Goal: Task Accomplishment & Management: Complete application form

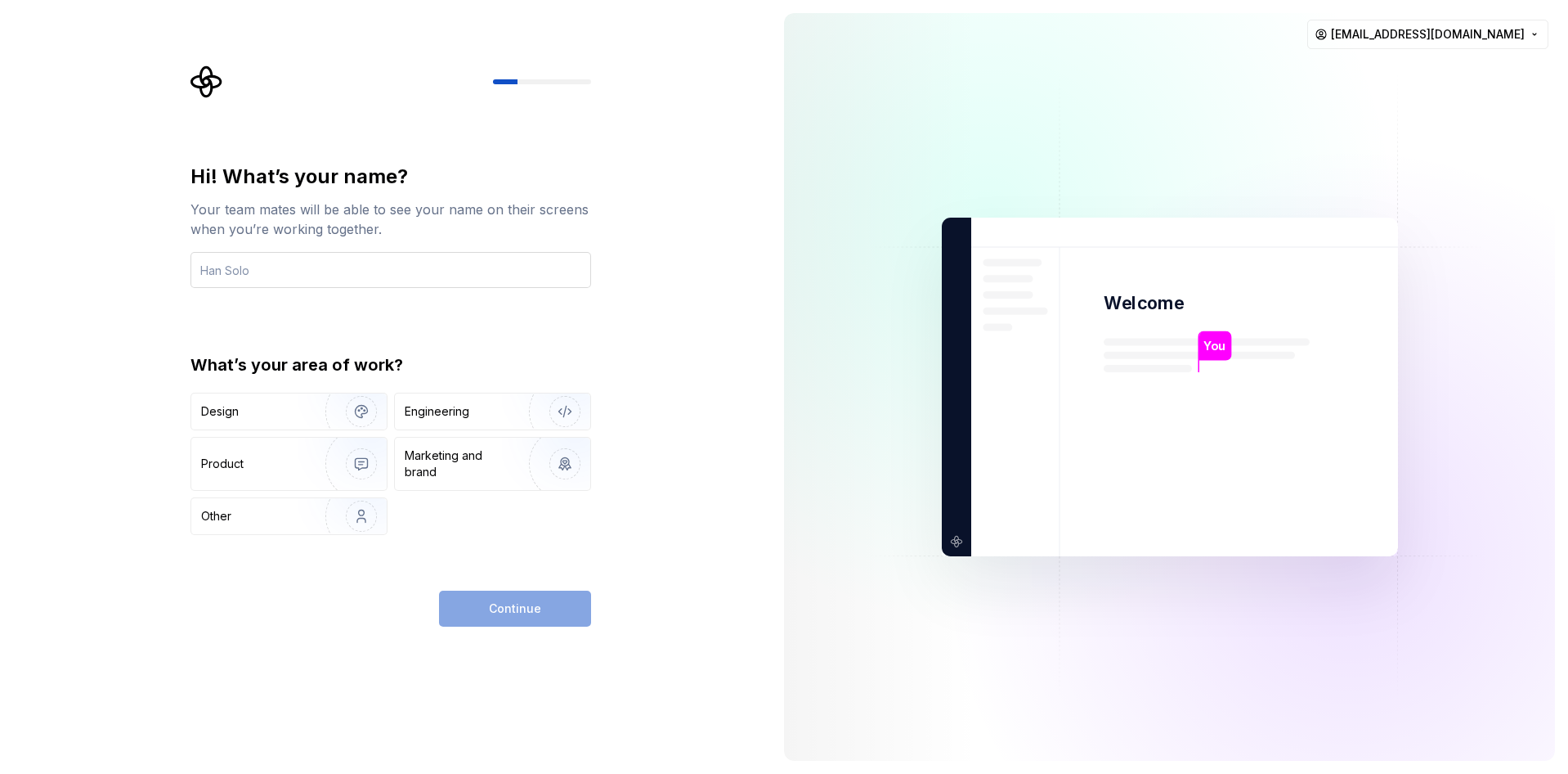
click at [480, 268] on input "text" at bounding box center [391, 270] width 401 height 36
type input "FRAISAS"
click at [235, 409] on div "Design" at bounding box center [220, 412] width 37 height 17
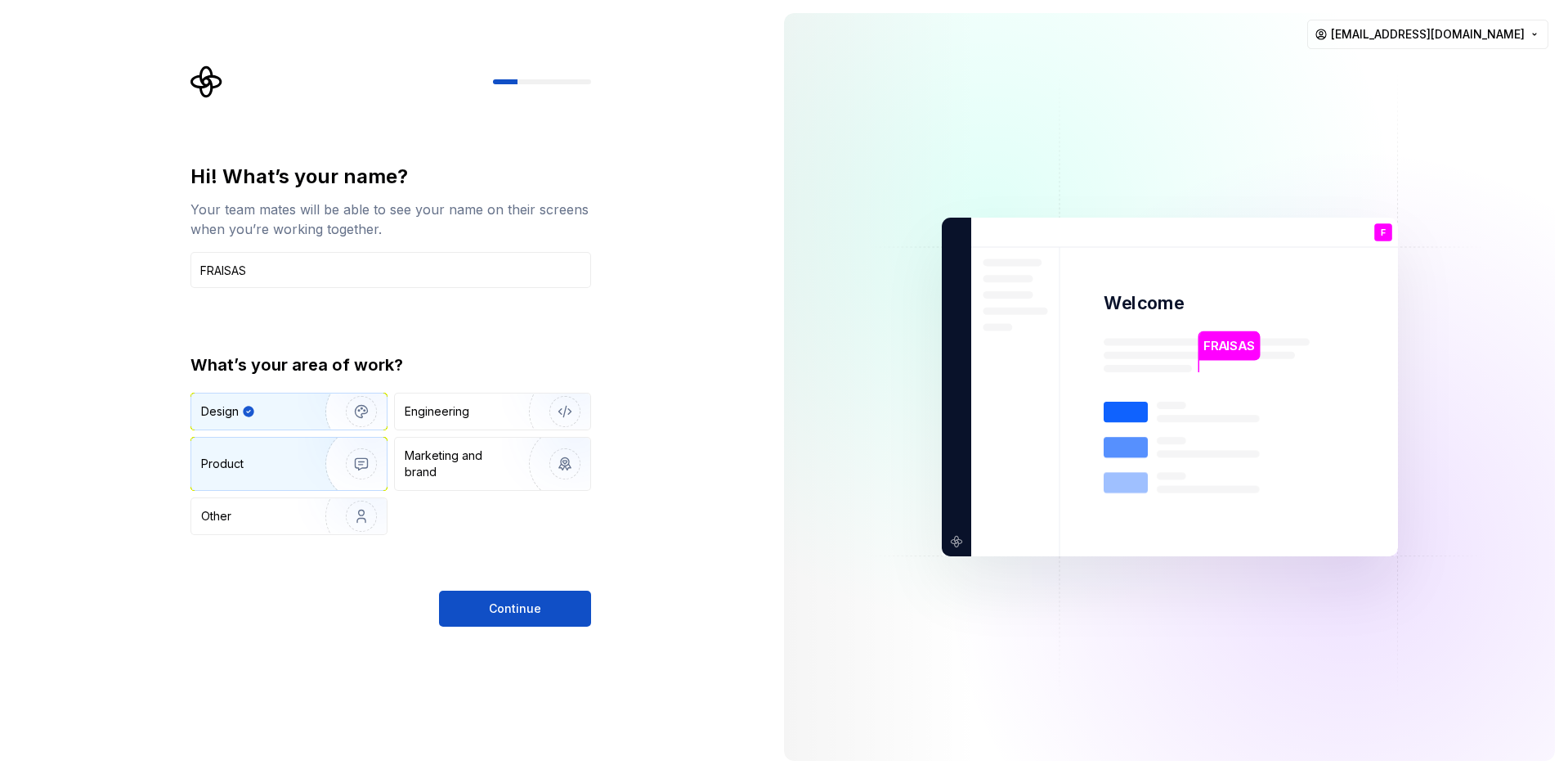
click at [311, 452] on img "button" at bounding box center [351, 464] width 105 height 110
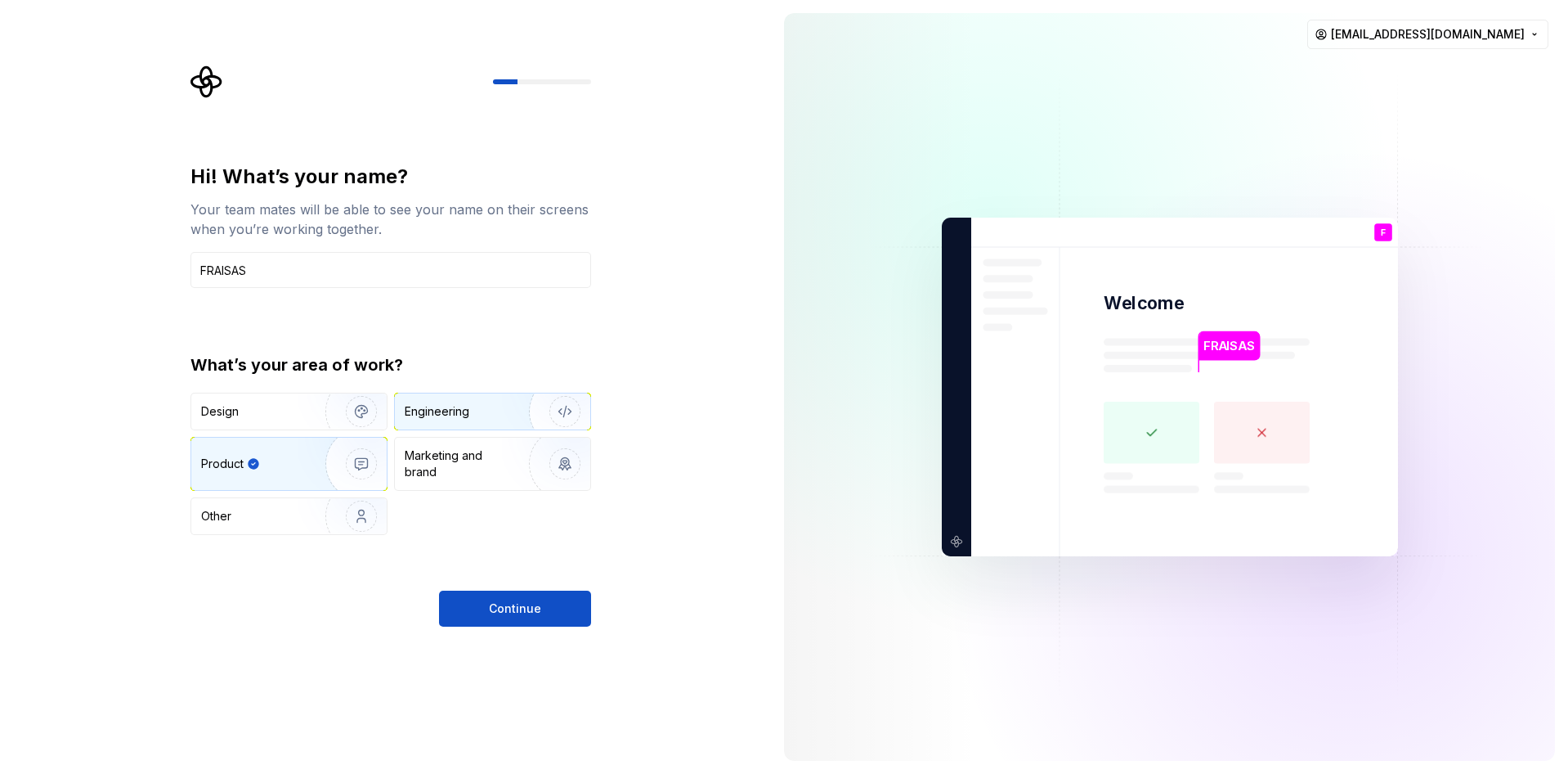
click at [490, 424] on div "Engineering" at bounding box center [492, 411] width 195 height 36
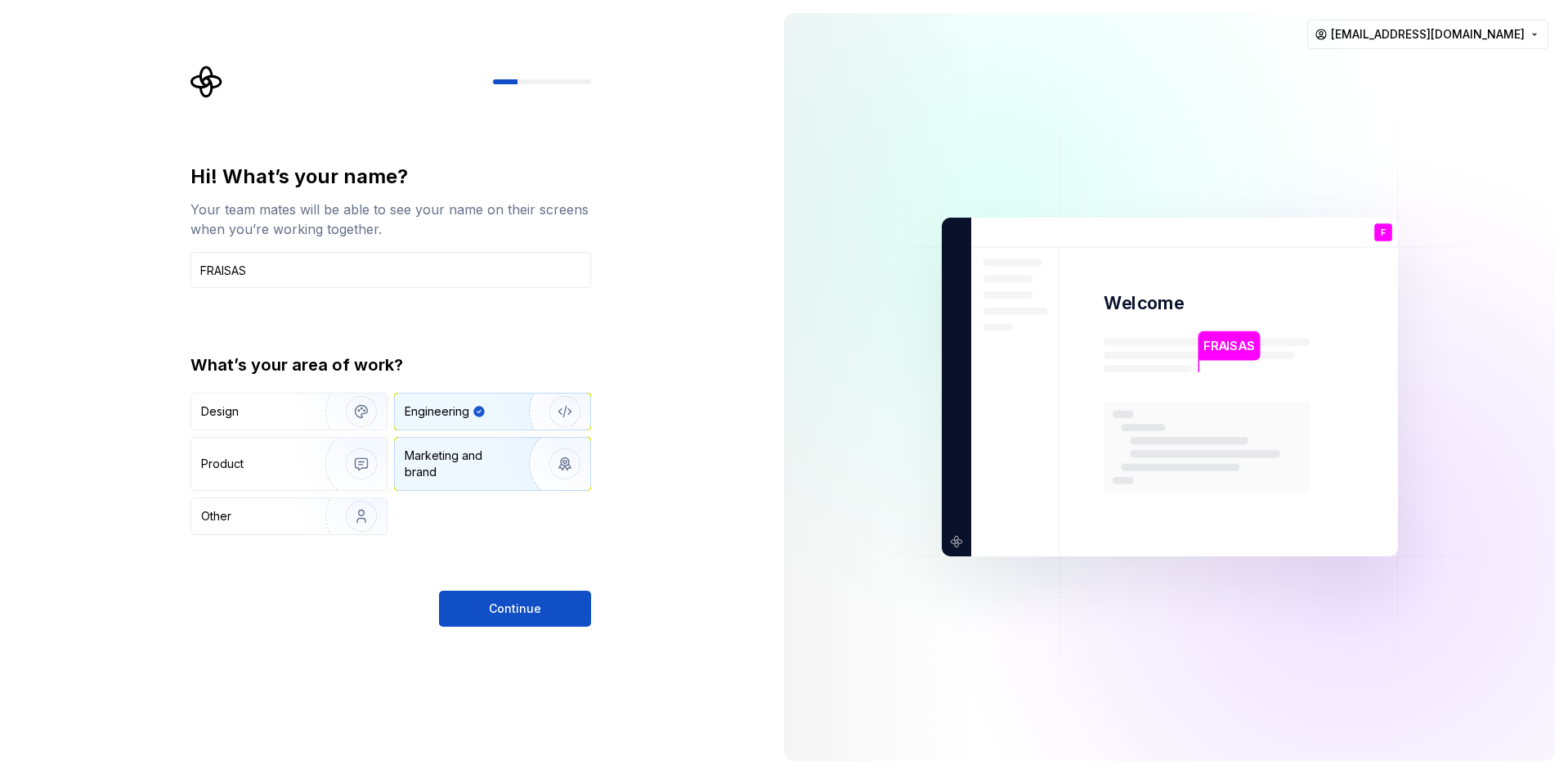
click at [481, 455] on div "Marketing and brand" at bounding box center [460, 464] width 111 height 32
click at [300, 411] on img "button" at bounding box center [351, 412] width 105 height 110
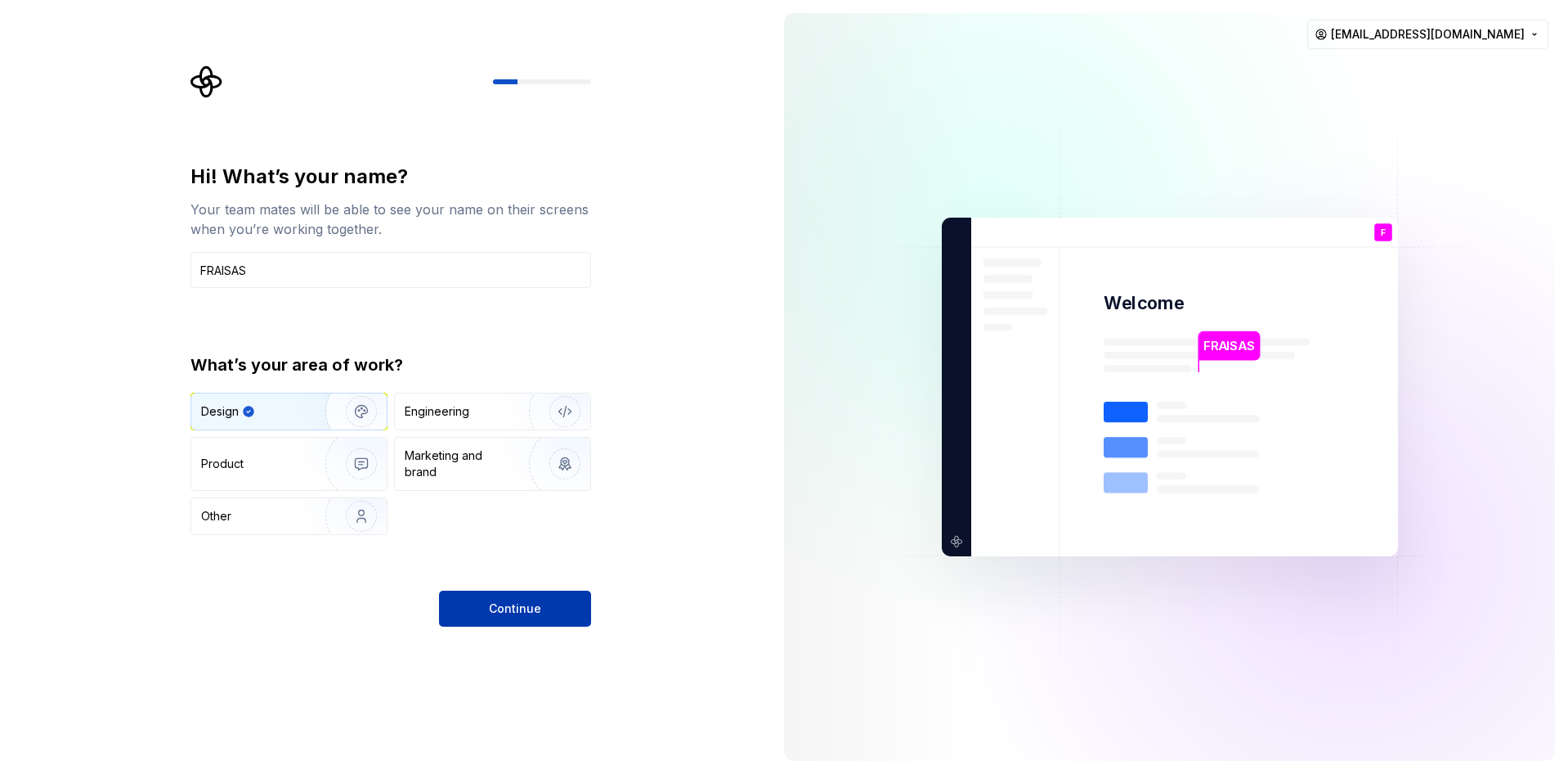
click at [446, 624] on button "Continue" at bounding box center [515, 608] width 152 height 36
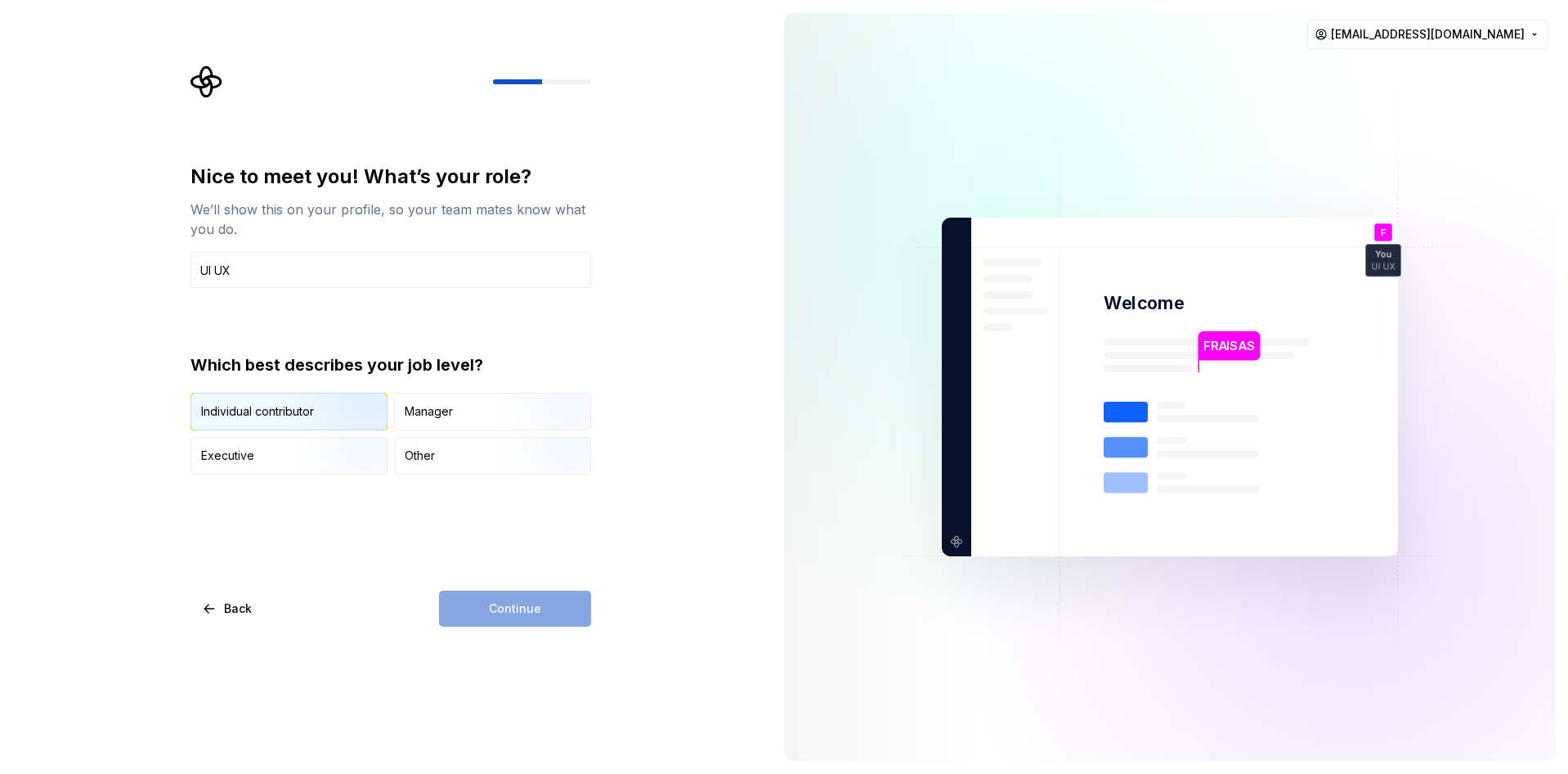
type input "UI UX"
click at [345, 409] on img "button" at bounding box center [348, 432] width 105 height 110
click at [489, 618] on button "Continue" at bounding box center [515, 608] width 152 height 36
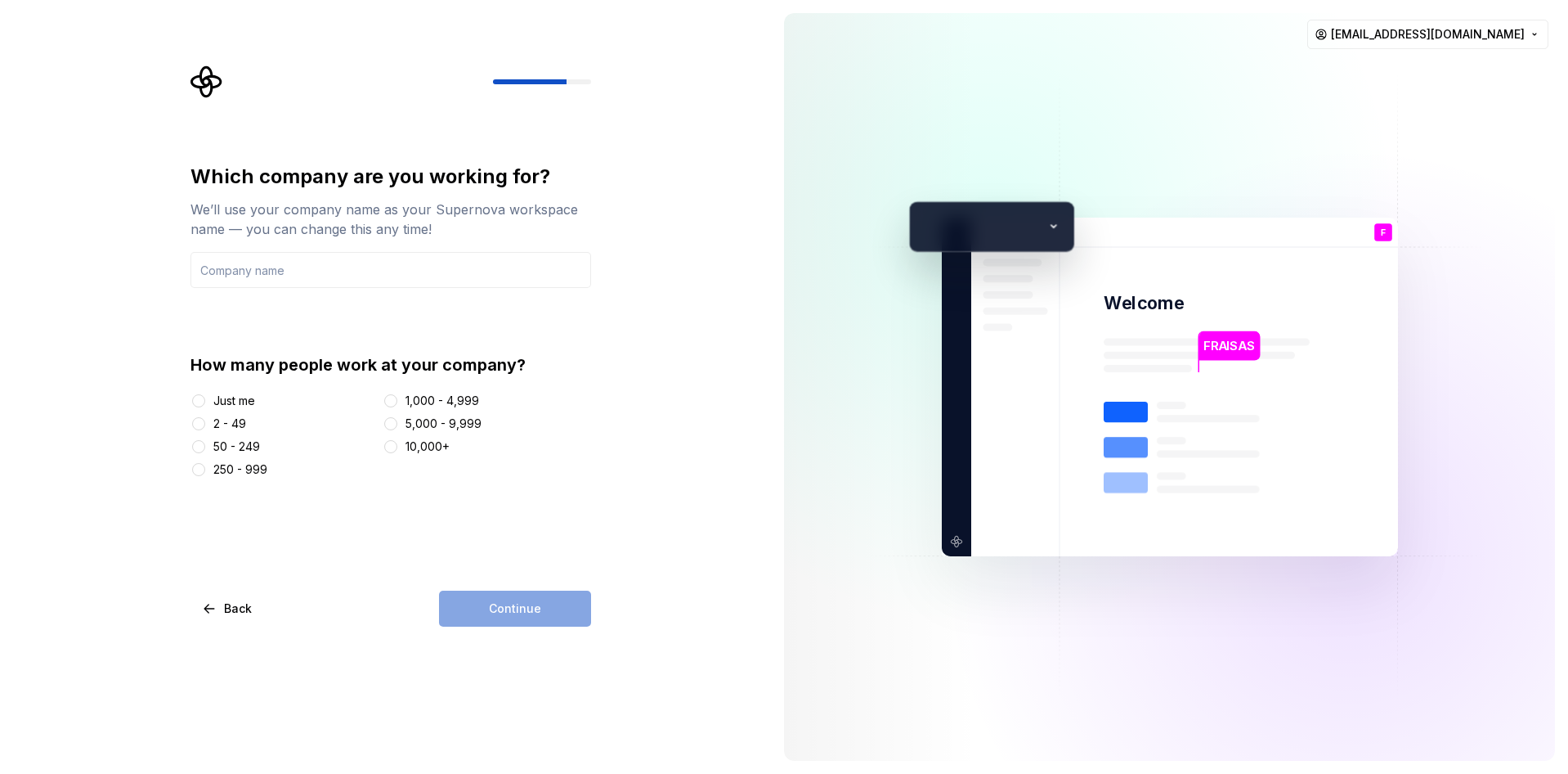
click at [225, 408] on div "Just me" at bounding box center [235, 401] width 42 height 17
click at [205, 408] on button "Just me" at bounding box center [199, 401] width 13 height 13
click at [457, 270] on input "text" at bounding box center [391, 270] width 401 height 36
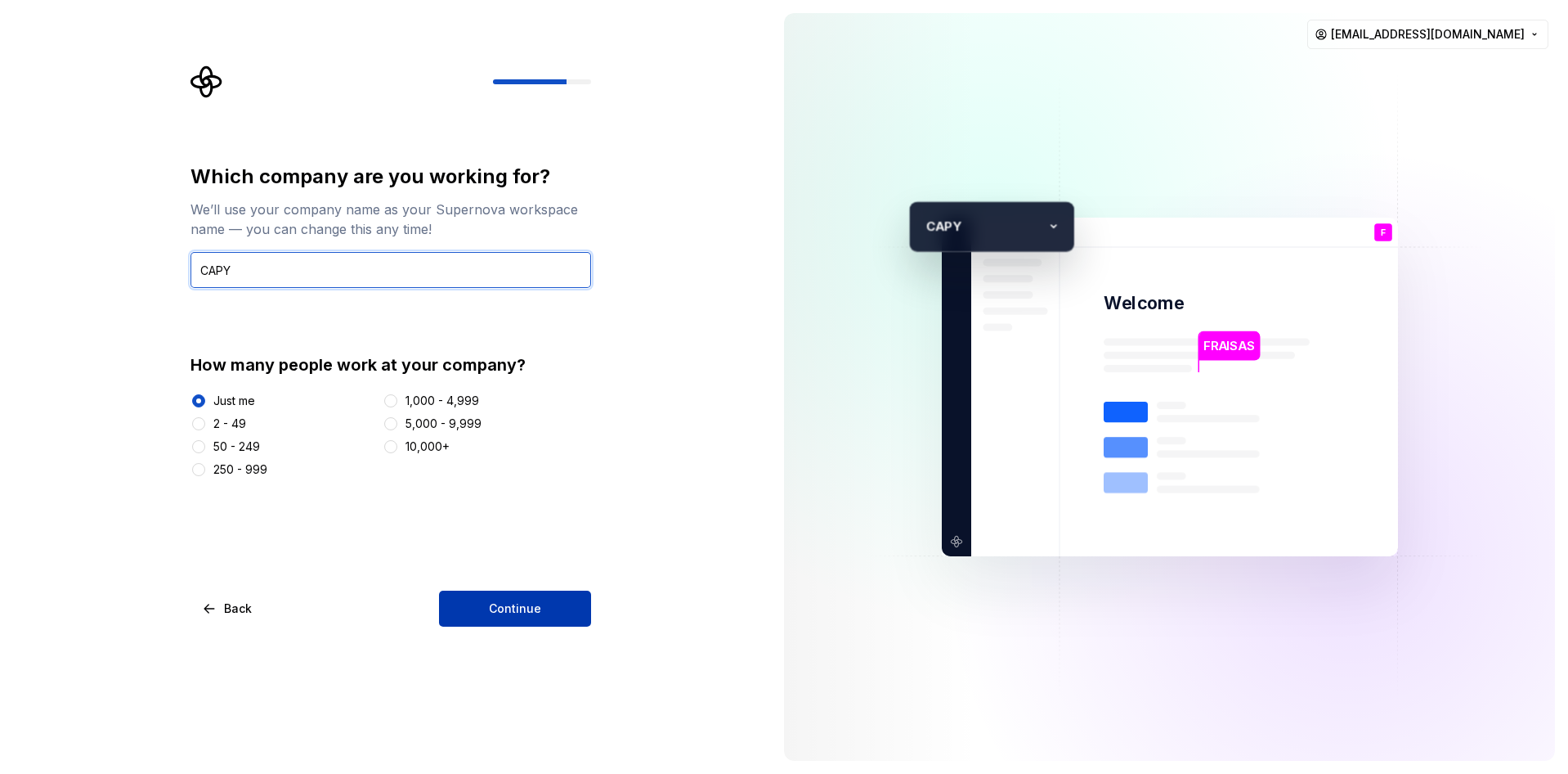
type input "CAPY"
click at [556, 618] on button "Continue" at bounding box center [515, 608] width 152 height 36
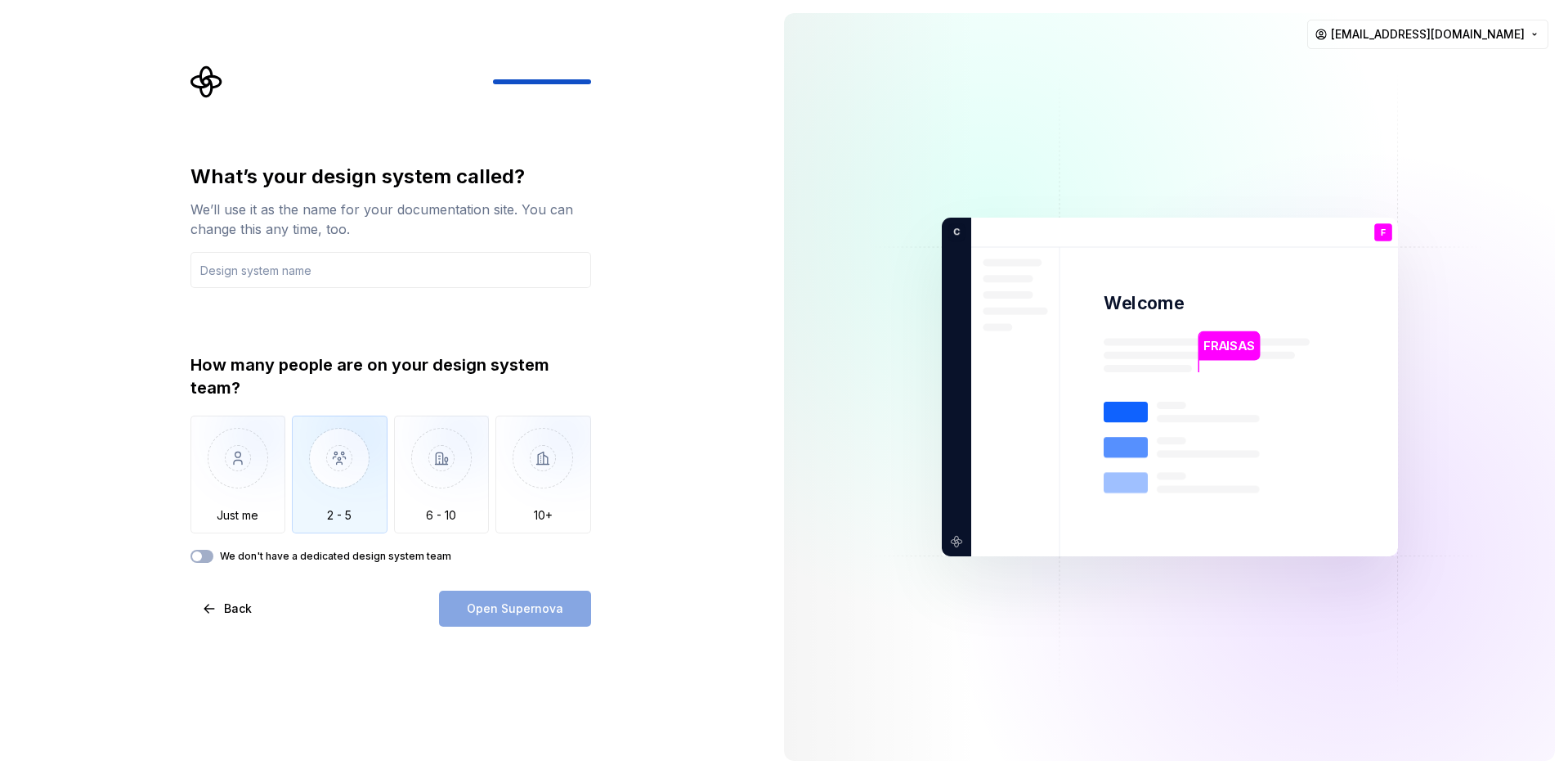
click at [337, 486] on img "button" at bounding box center [339, 470] width 96 height 110
click at [430, 284] on input "text" at bounding box center [391, 270] width 401 height 36
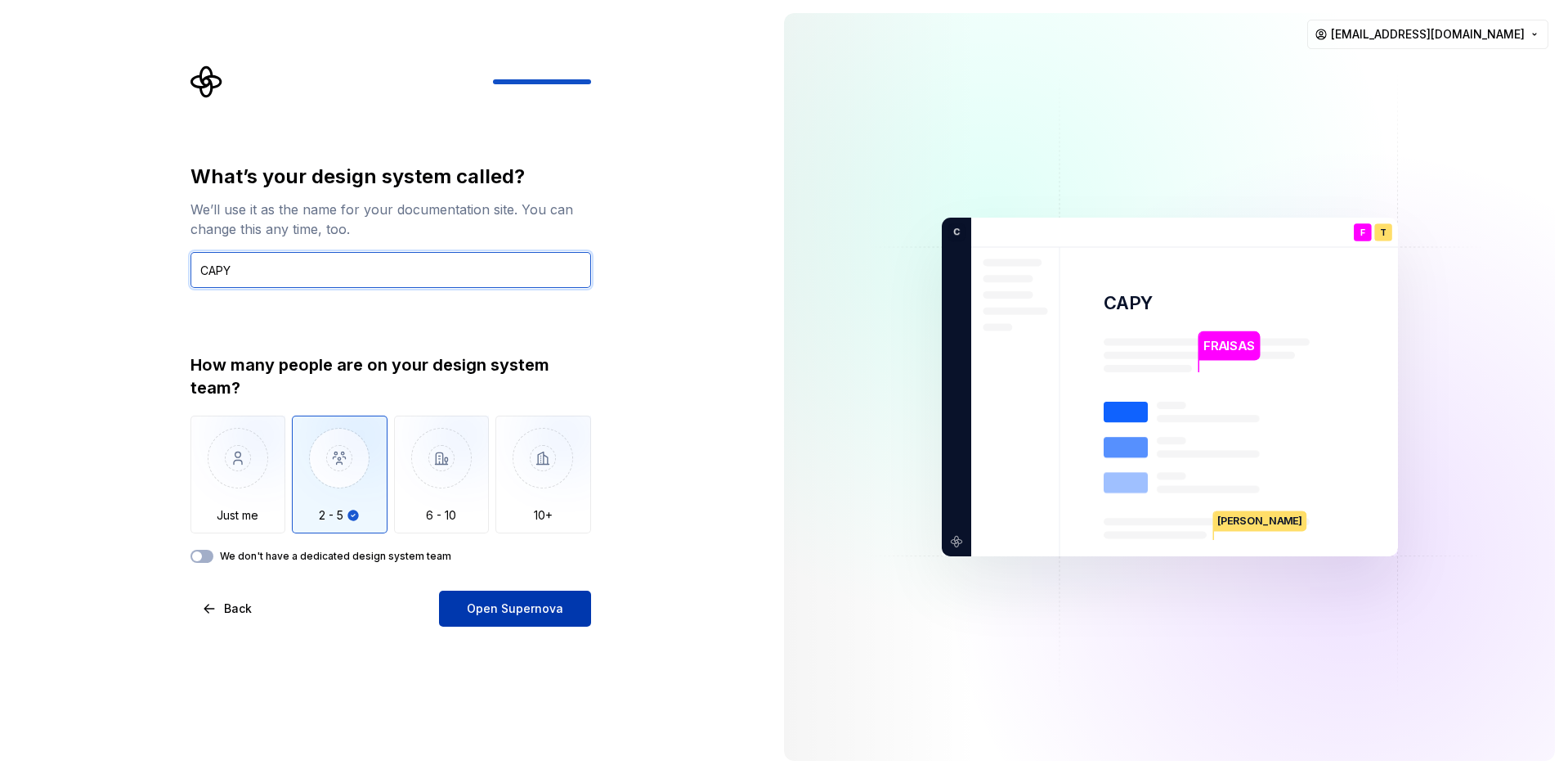
type input "CAPY"
click at [510, 610] on span "Open Supernova" at bounding box center [515, 609] width 96 height 17
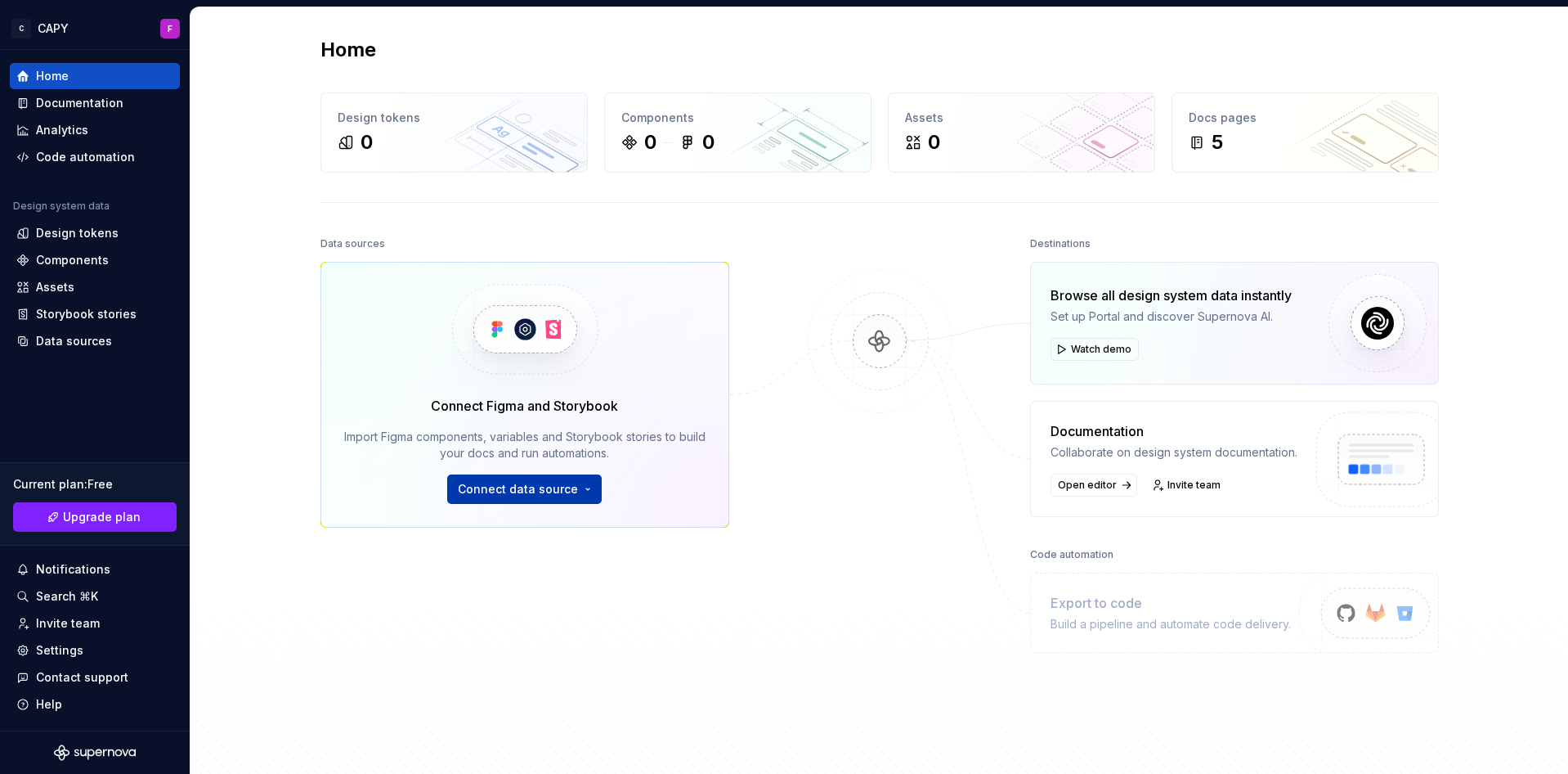
click at [517, 482] on span "Connect data source" at bounding box center [517, 489] width 121 height 17
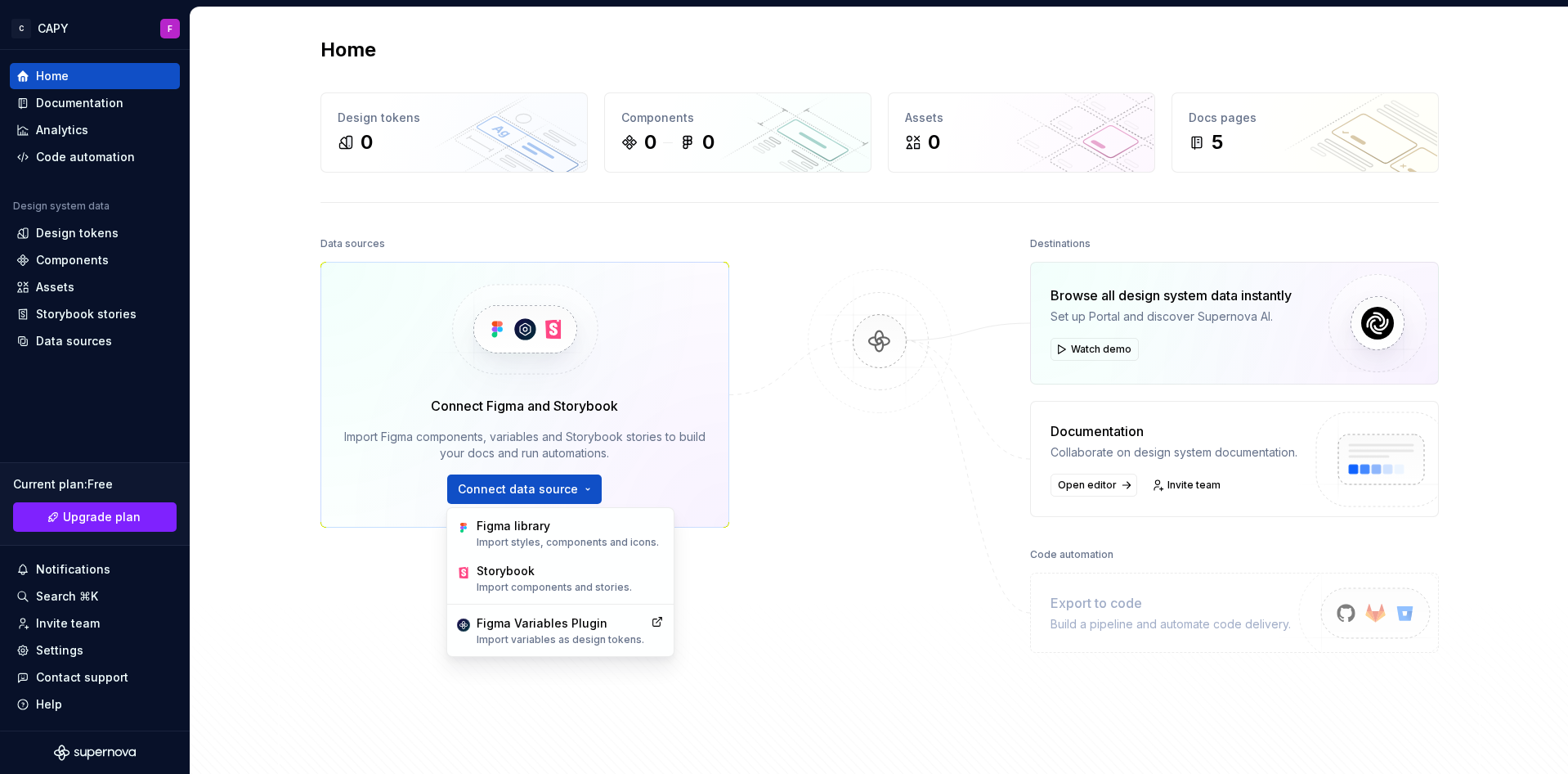
click at [711, 579] on div "Data sources Connect Figma and Storybook Import Figma components, variables and…" at bounding box center [525, 464] width 409 height 464
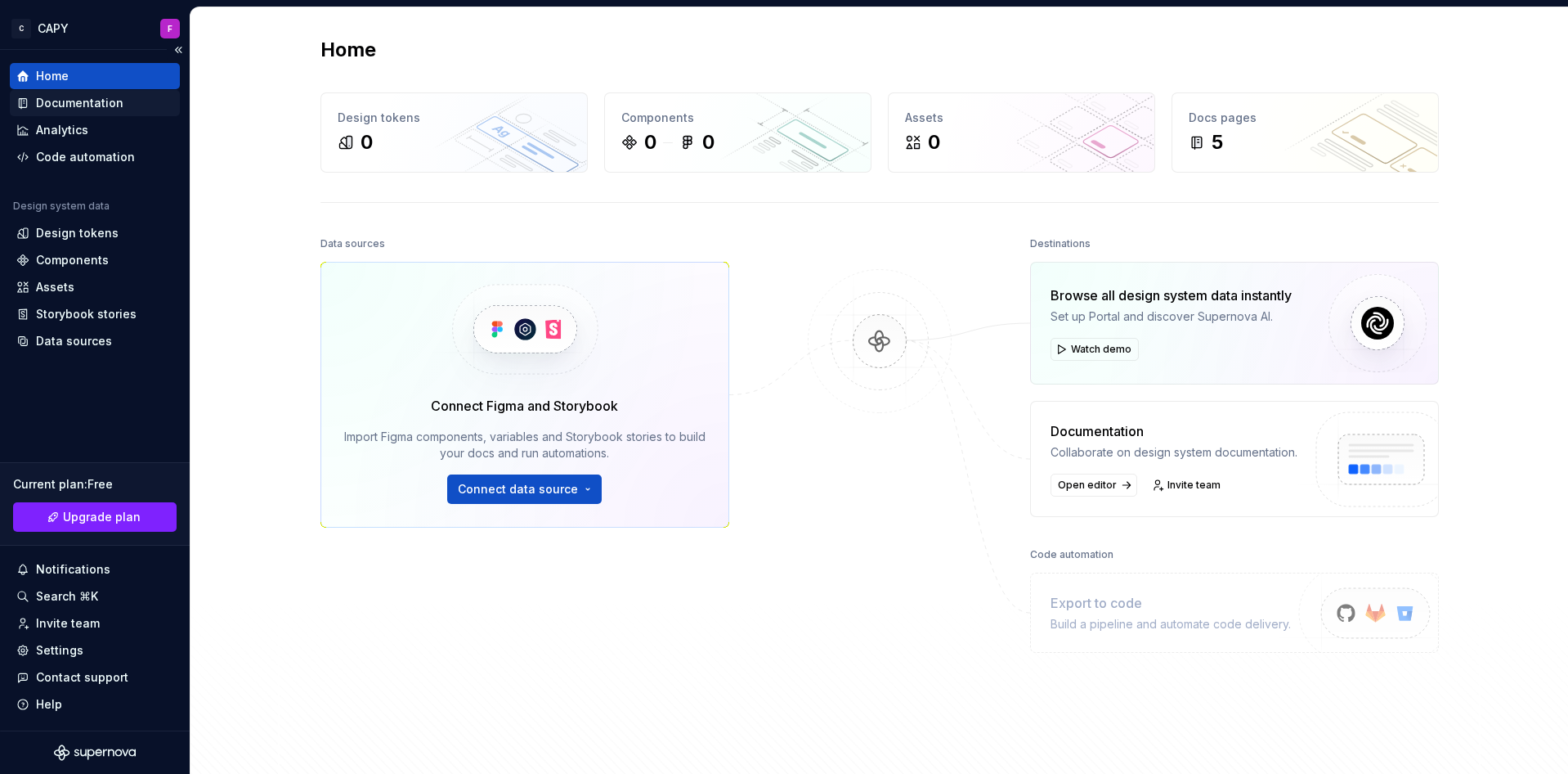
click at [101, 104] on div "Documentation" at bounding box center [79, 103] width 87 height 17
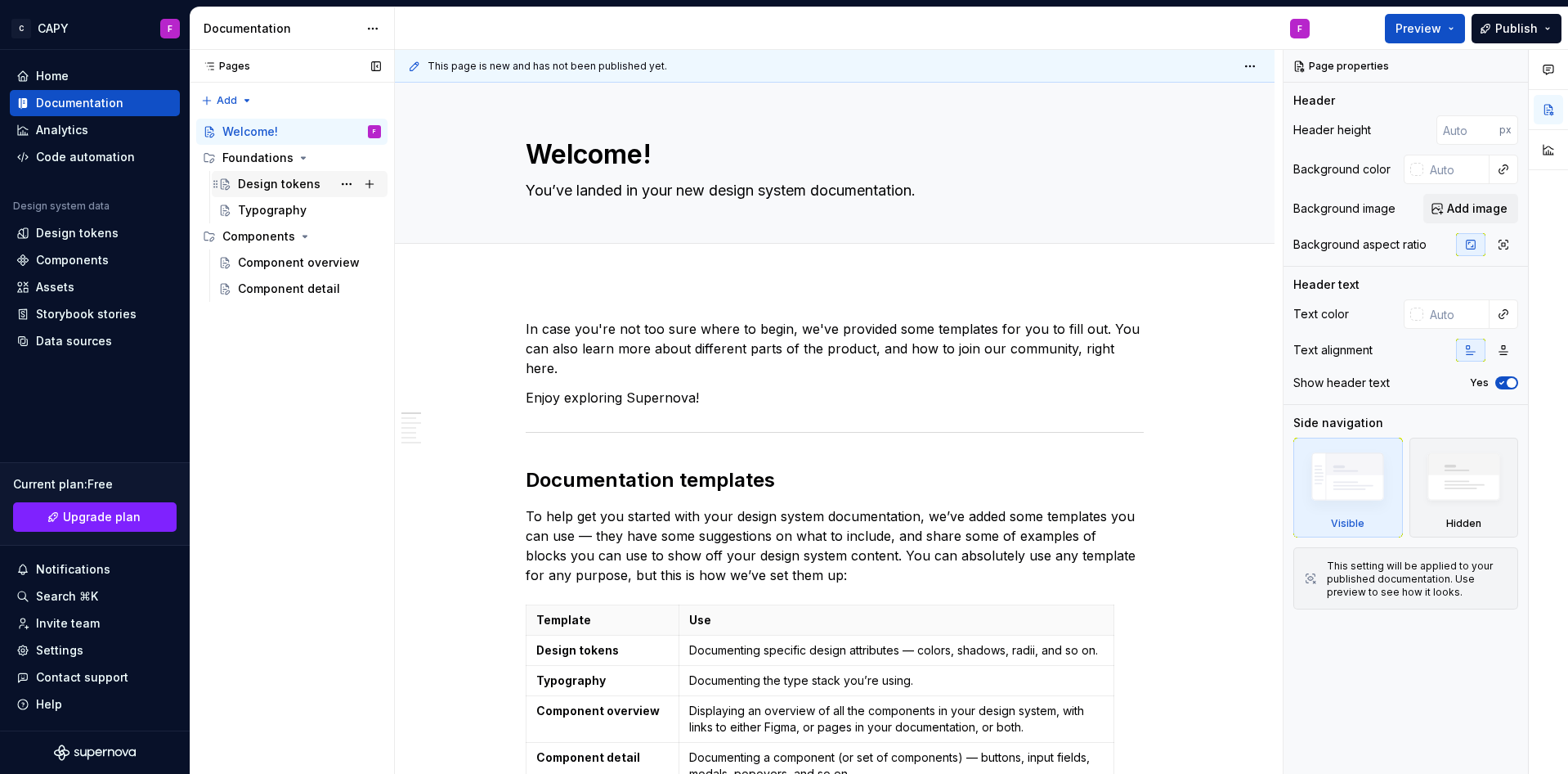
click at [277, 179] on div "Design tokens" at bounding box center [279, 184] width 82 height 17
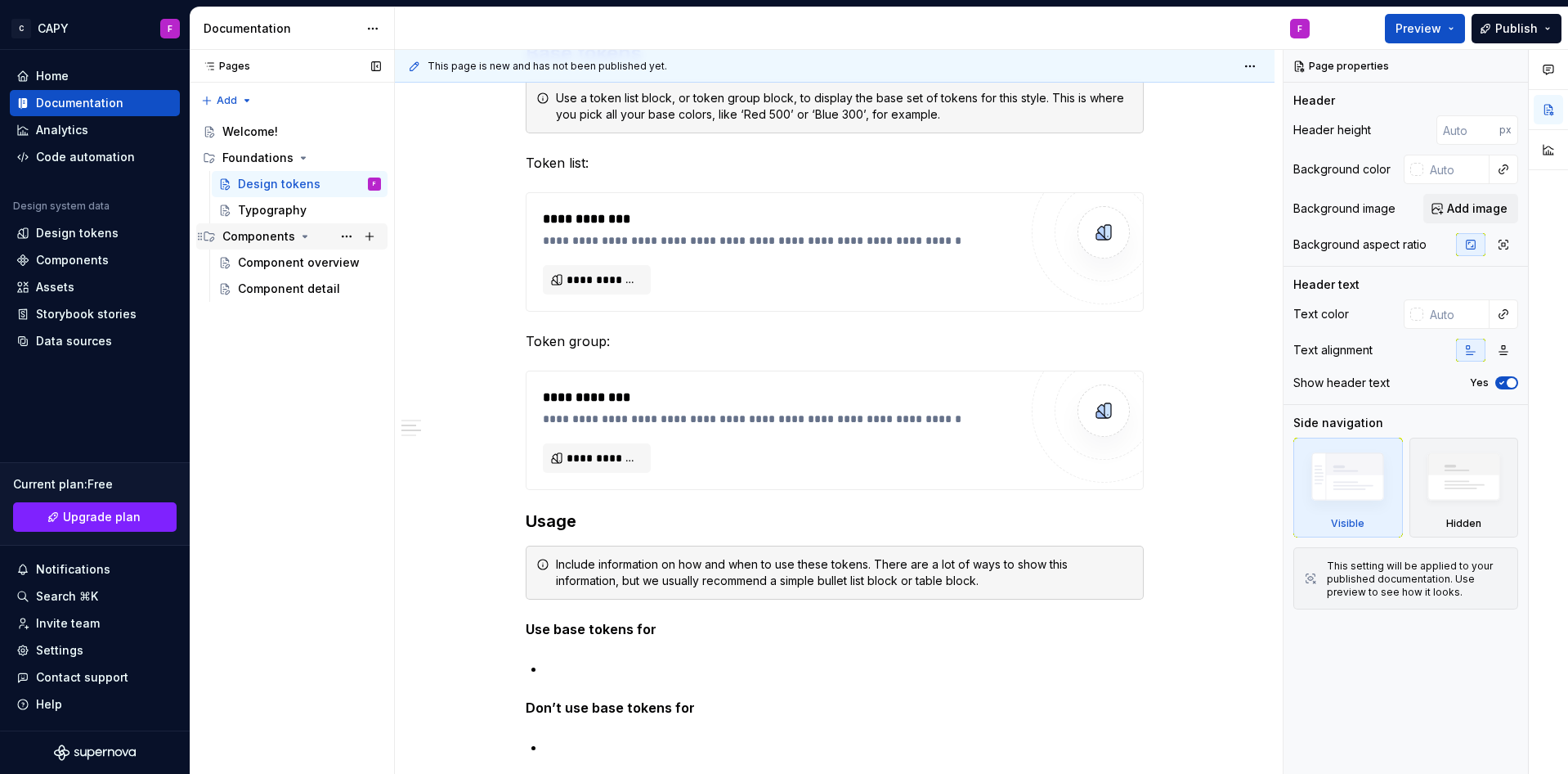
scroll to position [164, 0]
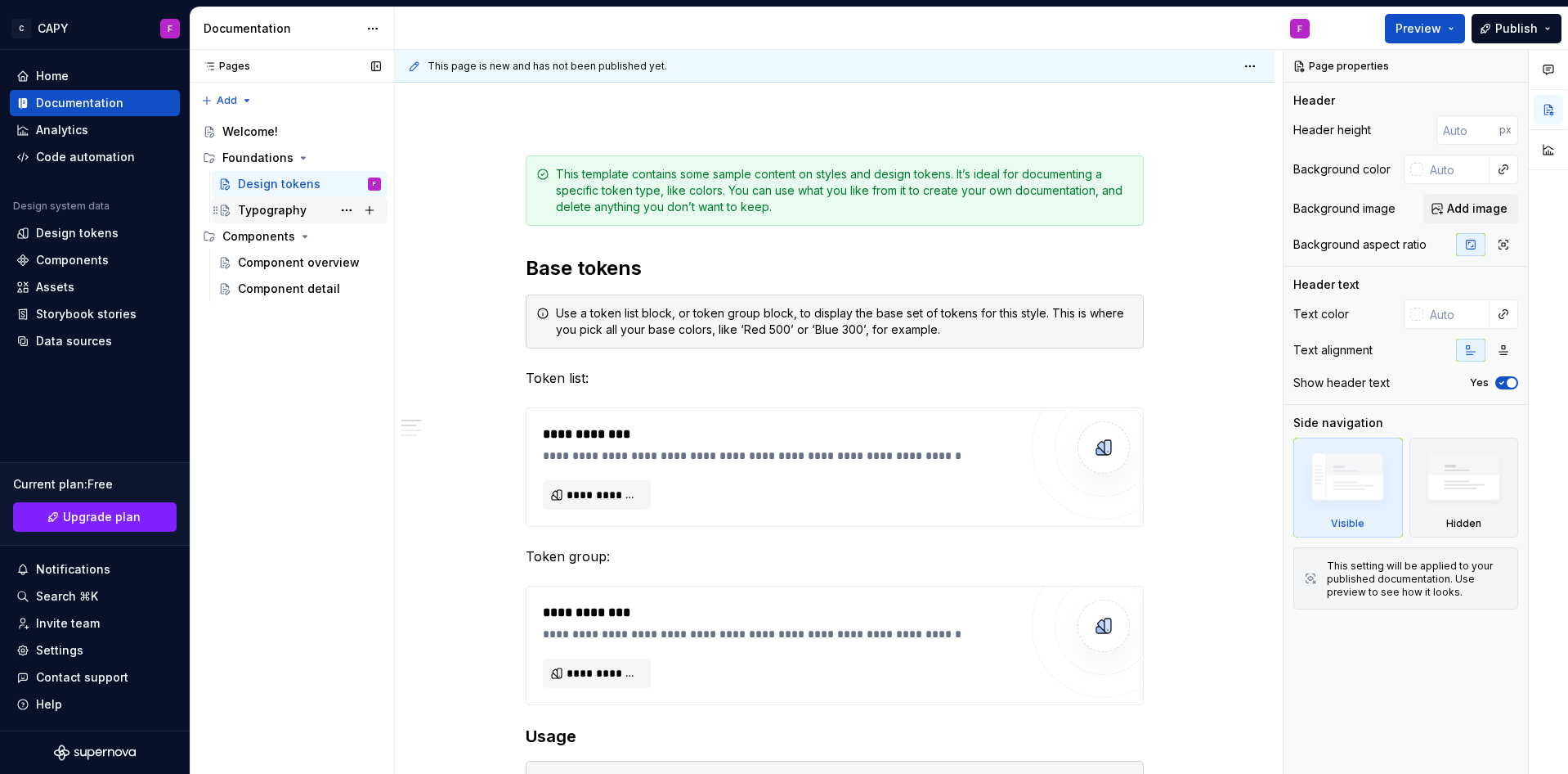
click at [258, 214] on div "Typography" at bounding box center [272, 211] width 69 height 17
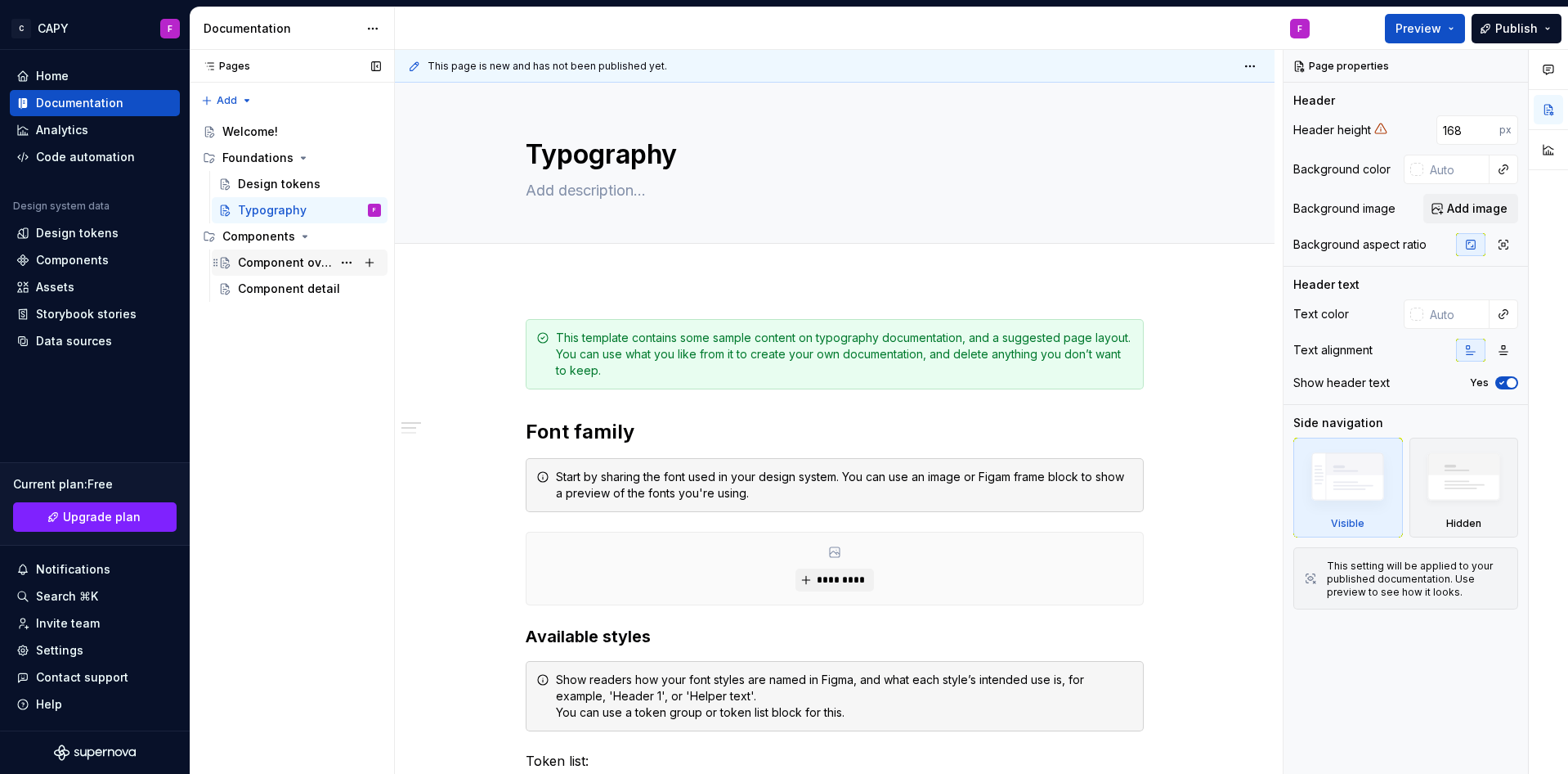
click at [302, 266] on div "Component overview" at bounding box center [284, 263] width 94 height 17
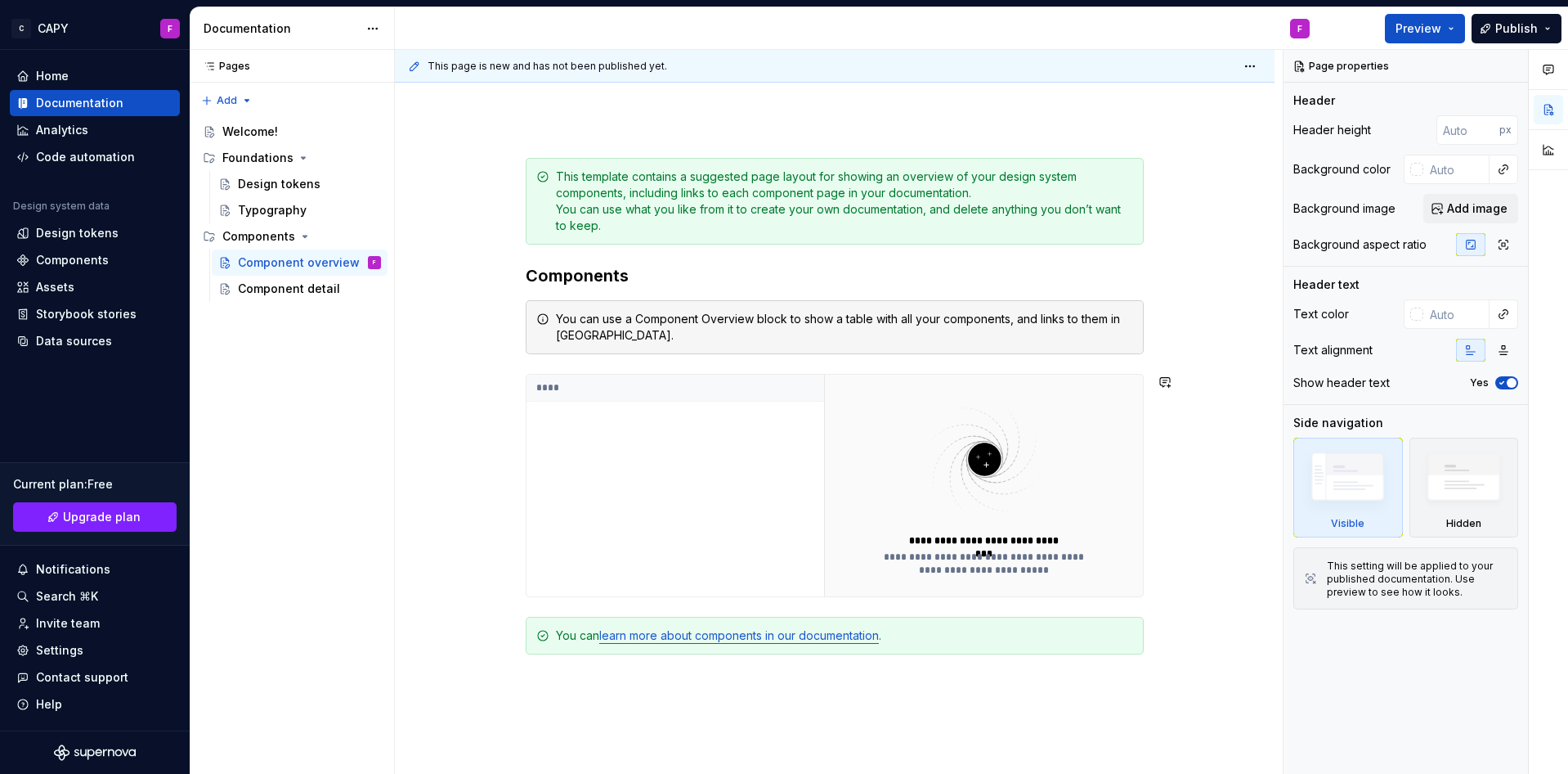
scroll to position [362, 0]
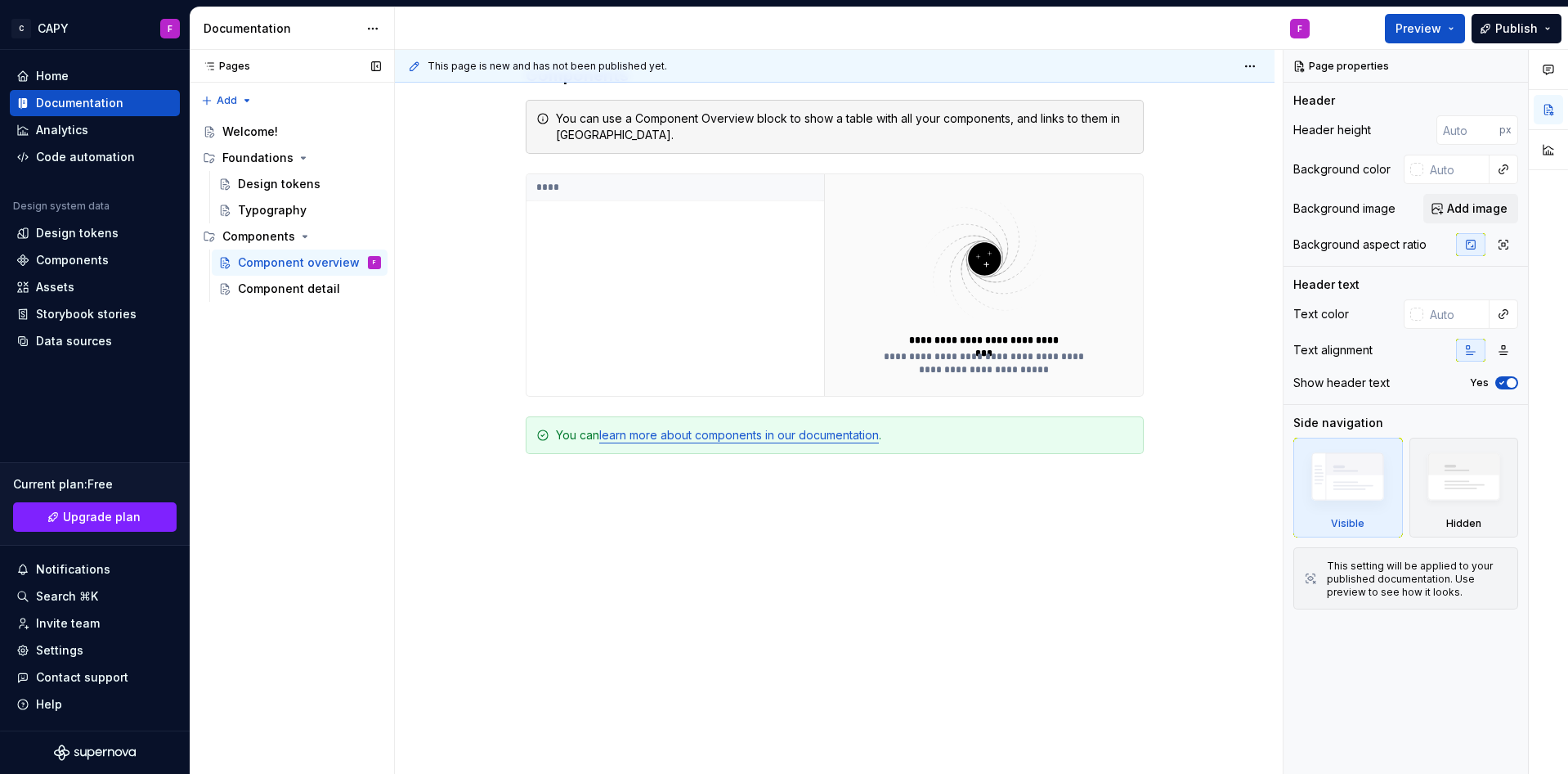
drag, startPoint x: 279, startPoint y: 298, endPoint x: 281, endPoint y: 306, distance: 8.2
click at [279, 297] on div "Component detail" at bounding box center [309, 289] width 143 height 17
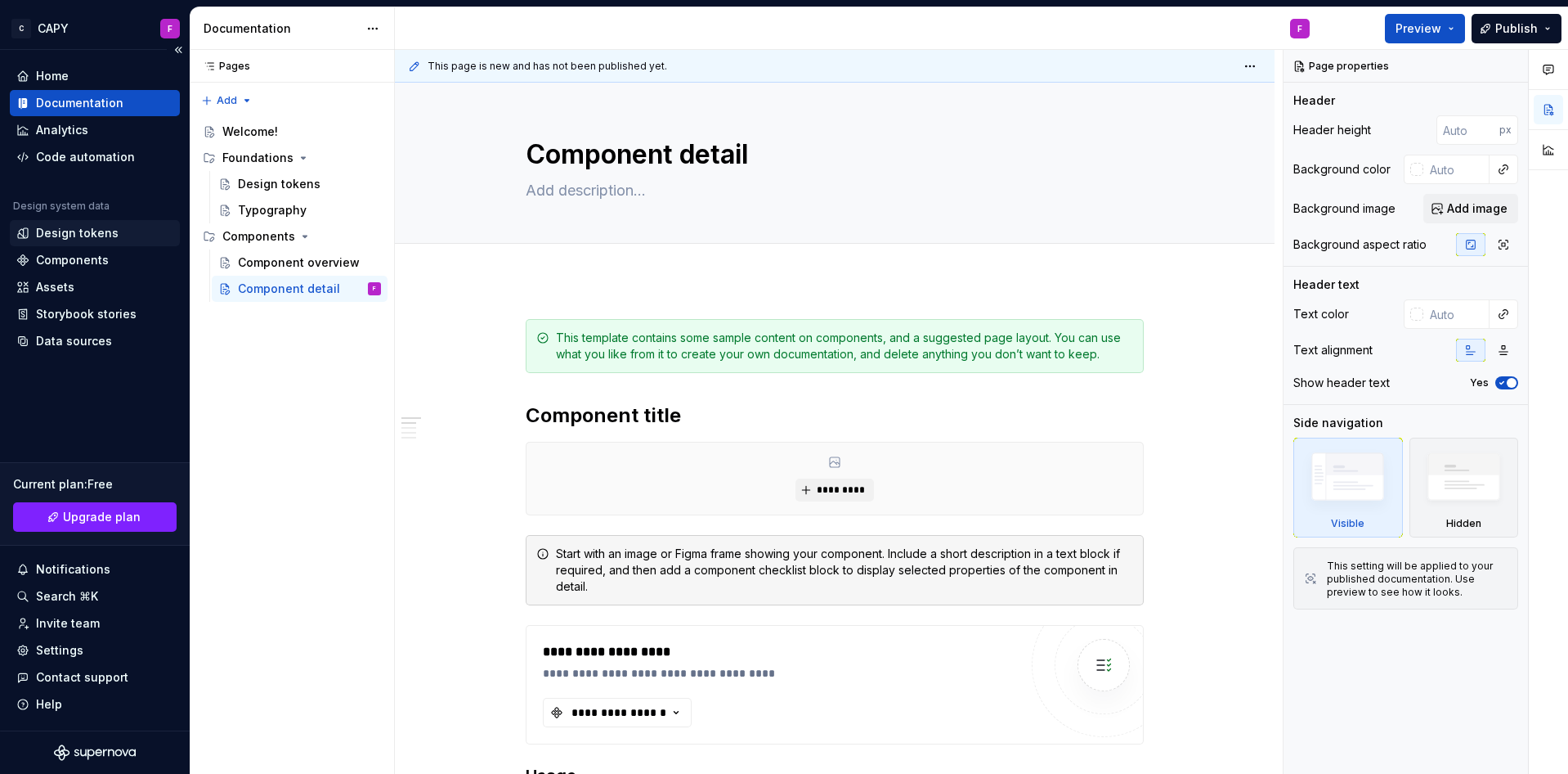
click at [84, 240] on div "Design tokens" at bounding box center [77, 233] width 82 height 17
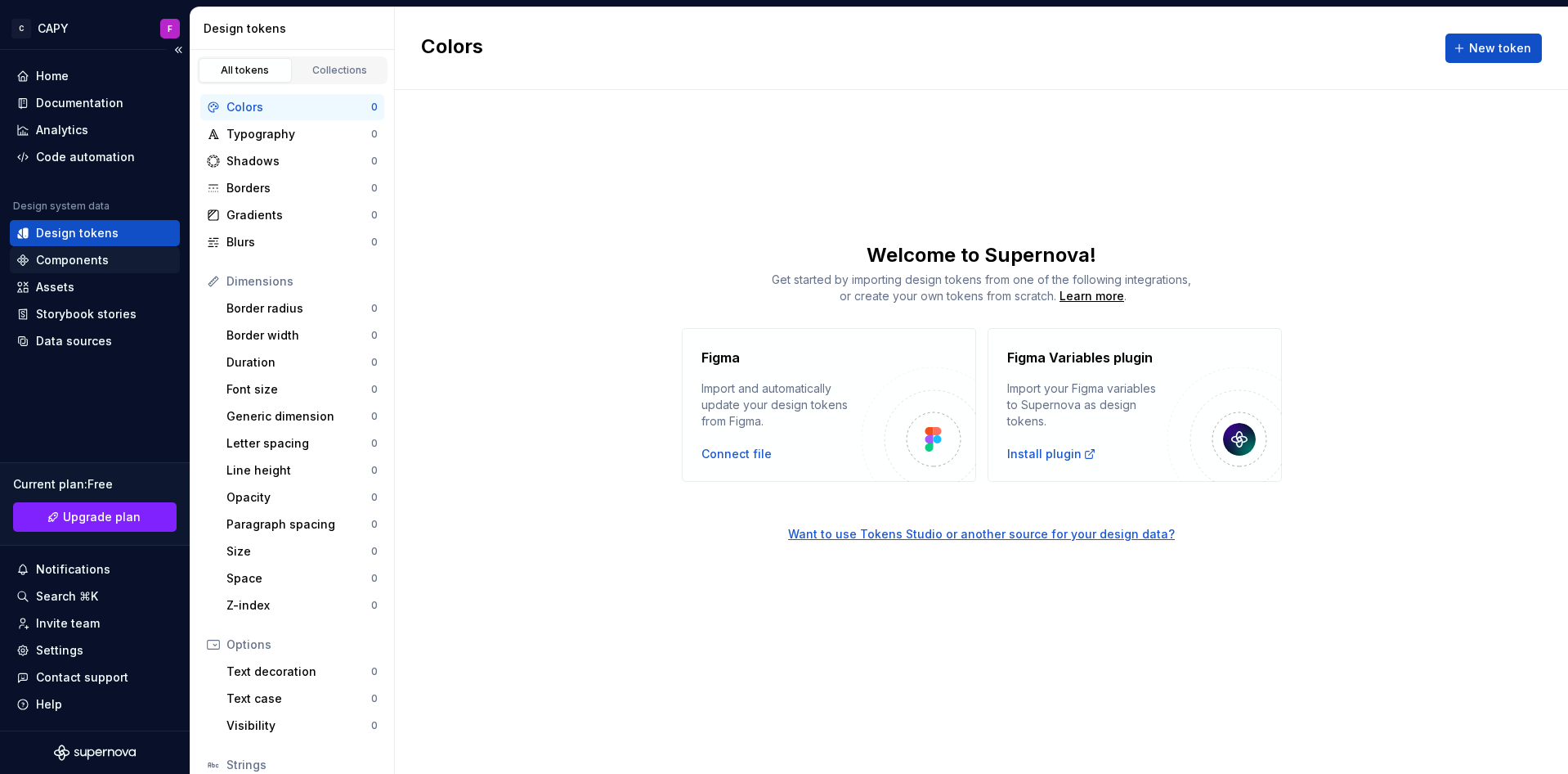
click at [51, 260] on div "Components" at bounding box center [72, 260] width 72 height 17
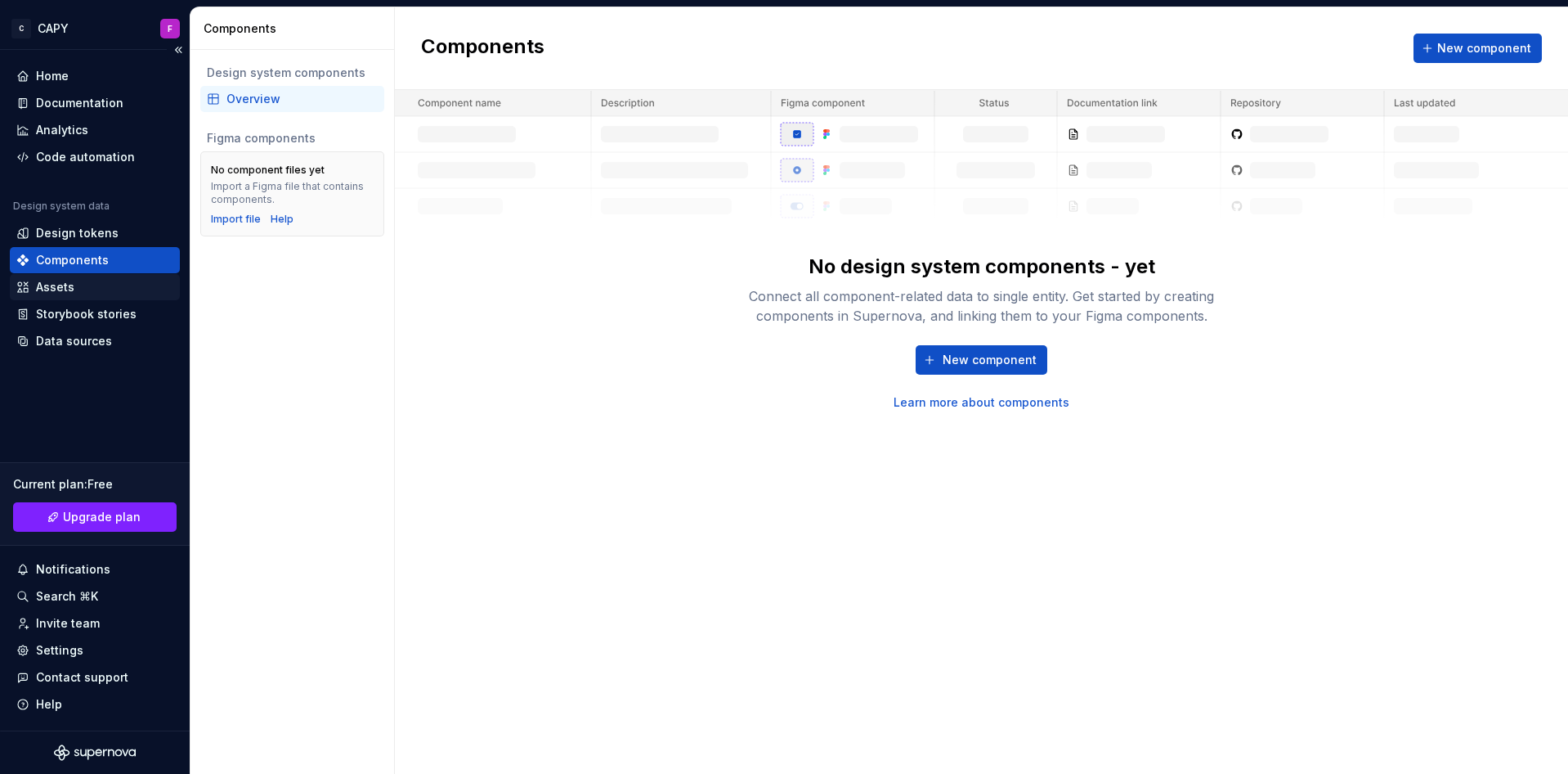
click at [75, 287] on div "Assets" at bounding box center [95, 287] width 157 height 17
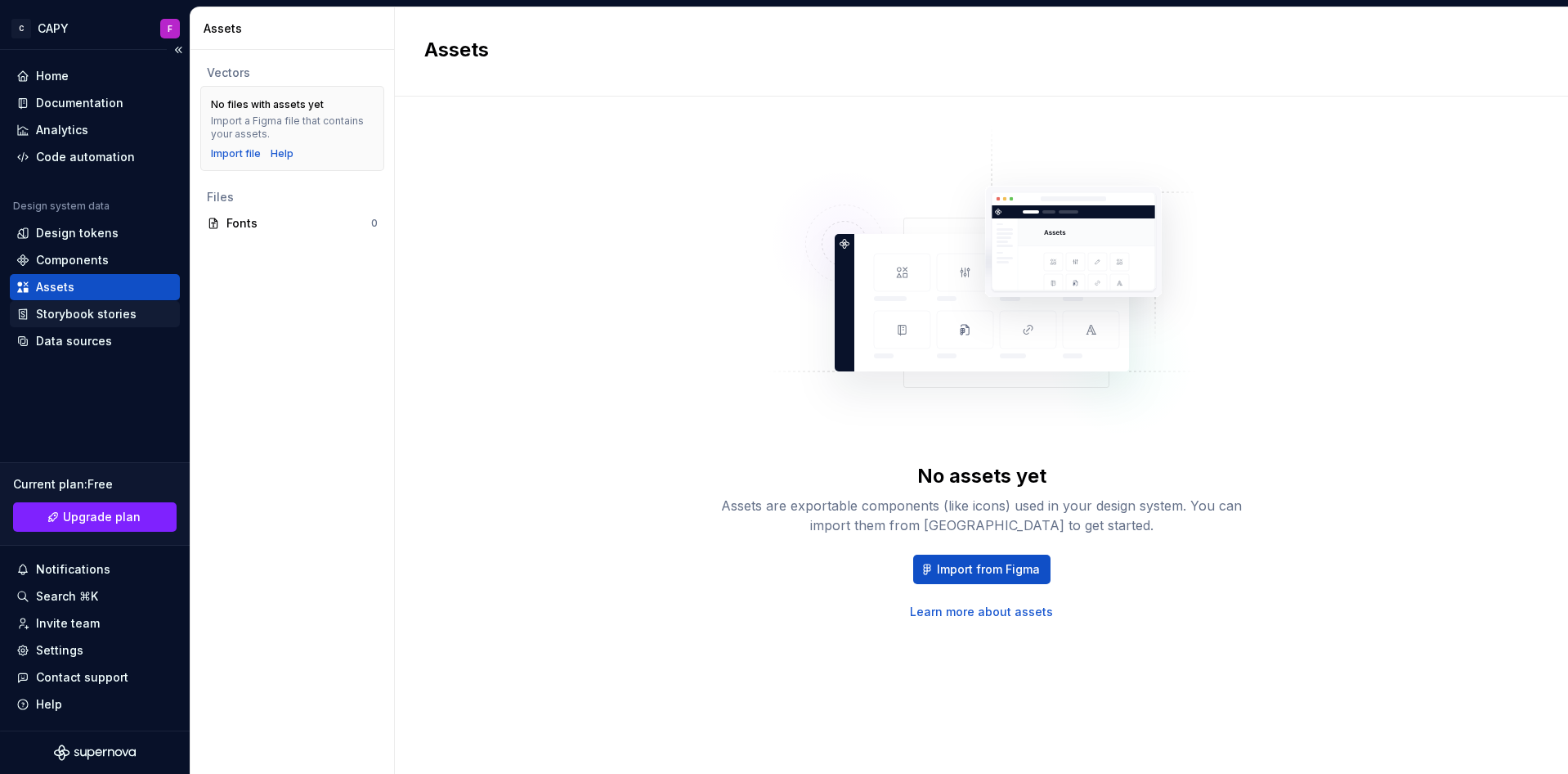
click at [115, 309] on div "Storybook stories" at bounding box center [86, 315] width 101 height 17
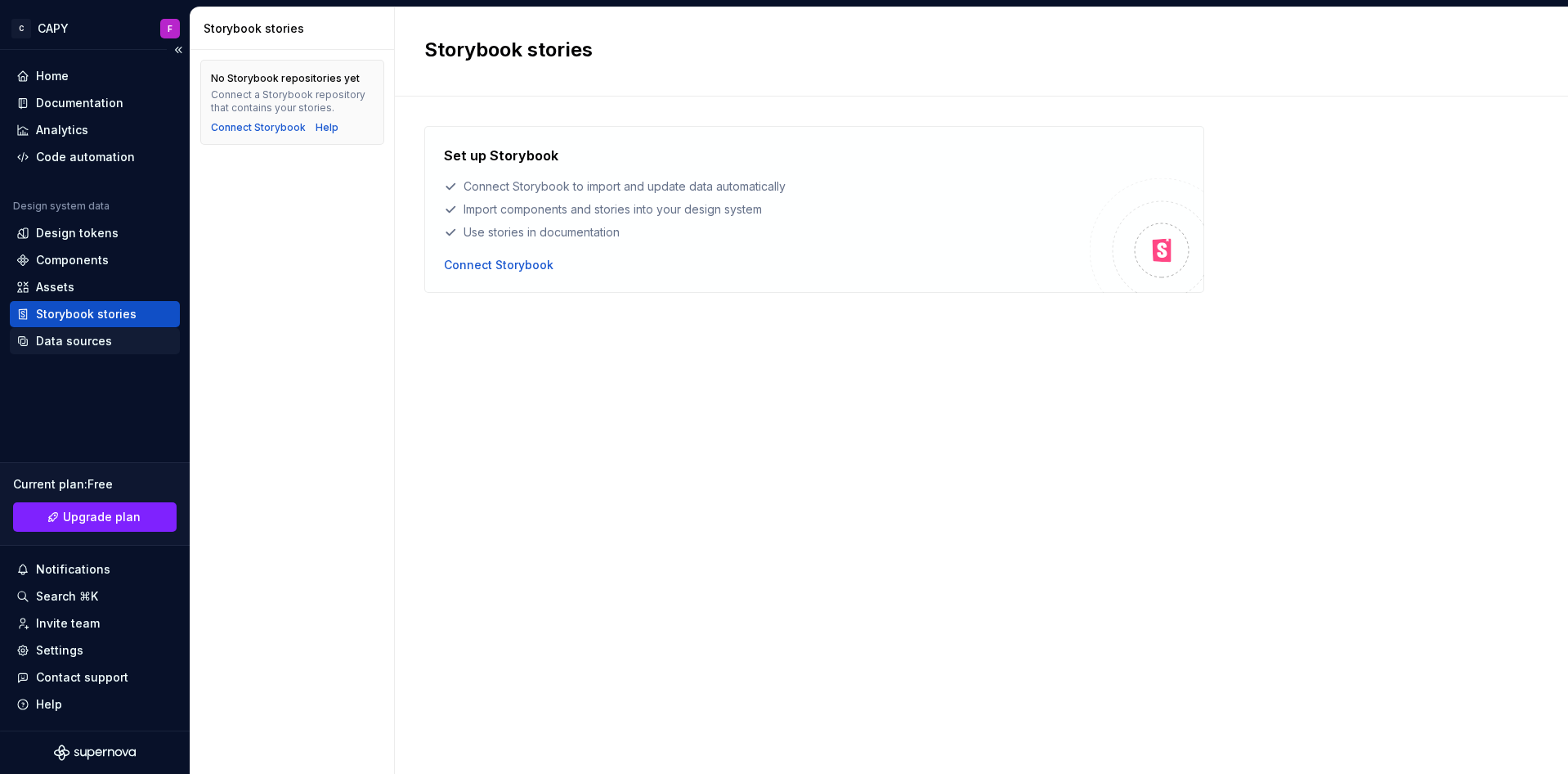
click at [71, 339] on div "Data sources" at bounding box center [73, 341] width 76 height 17
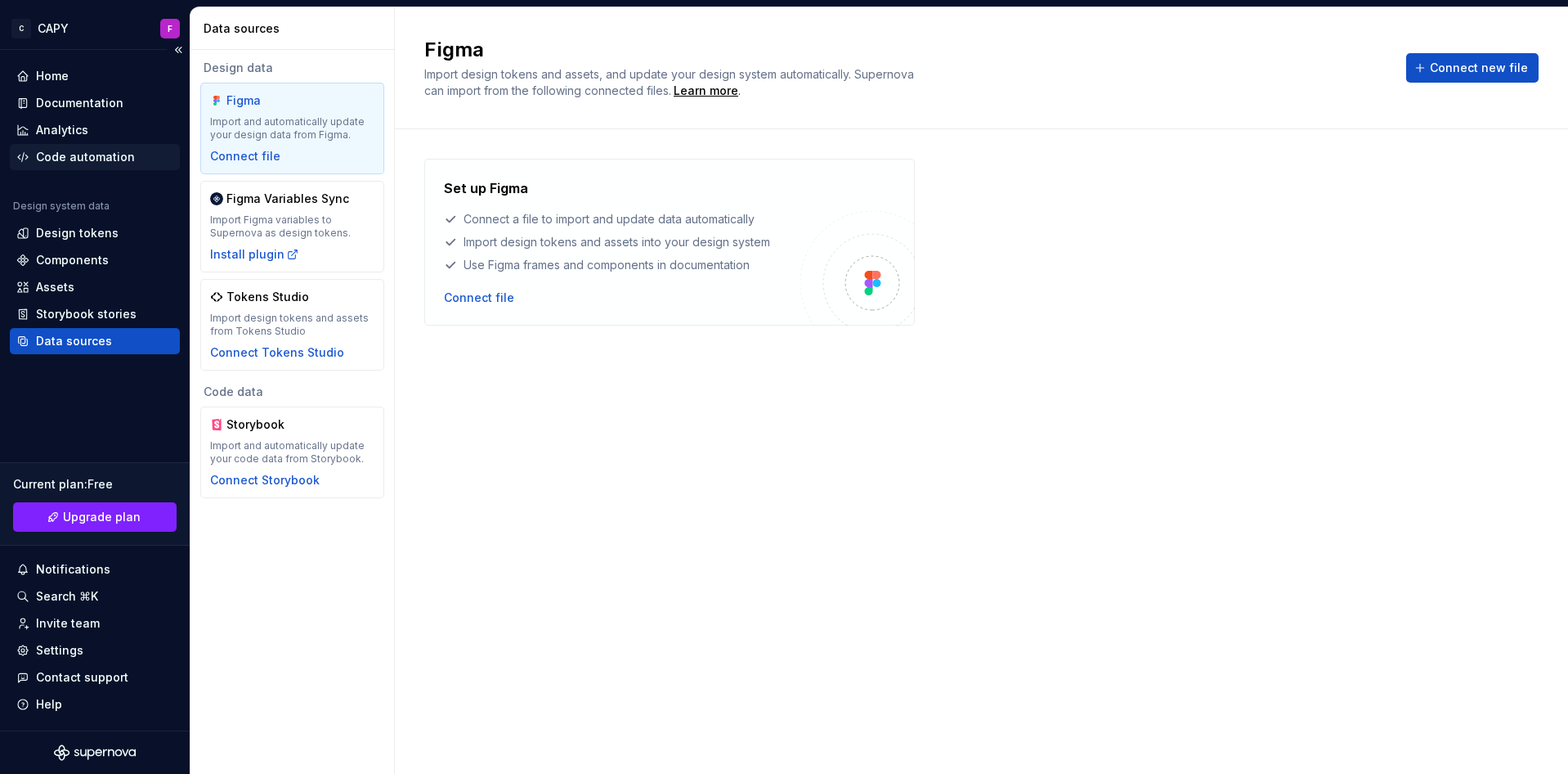
click at [39, 146] on div "Code automation" at bounding box center [95, 156] width 170 height 26
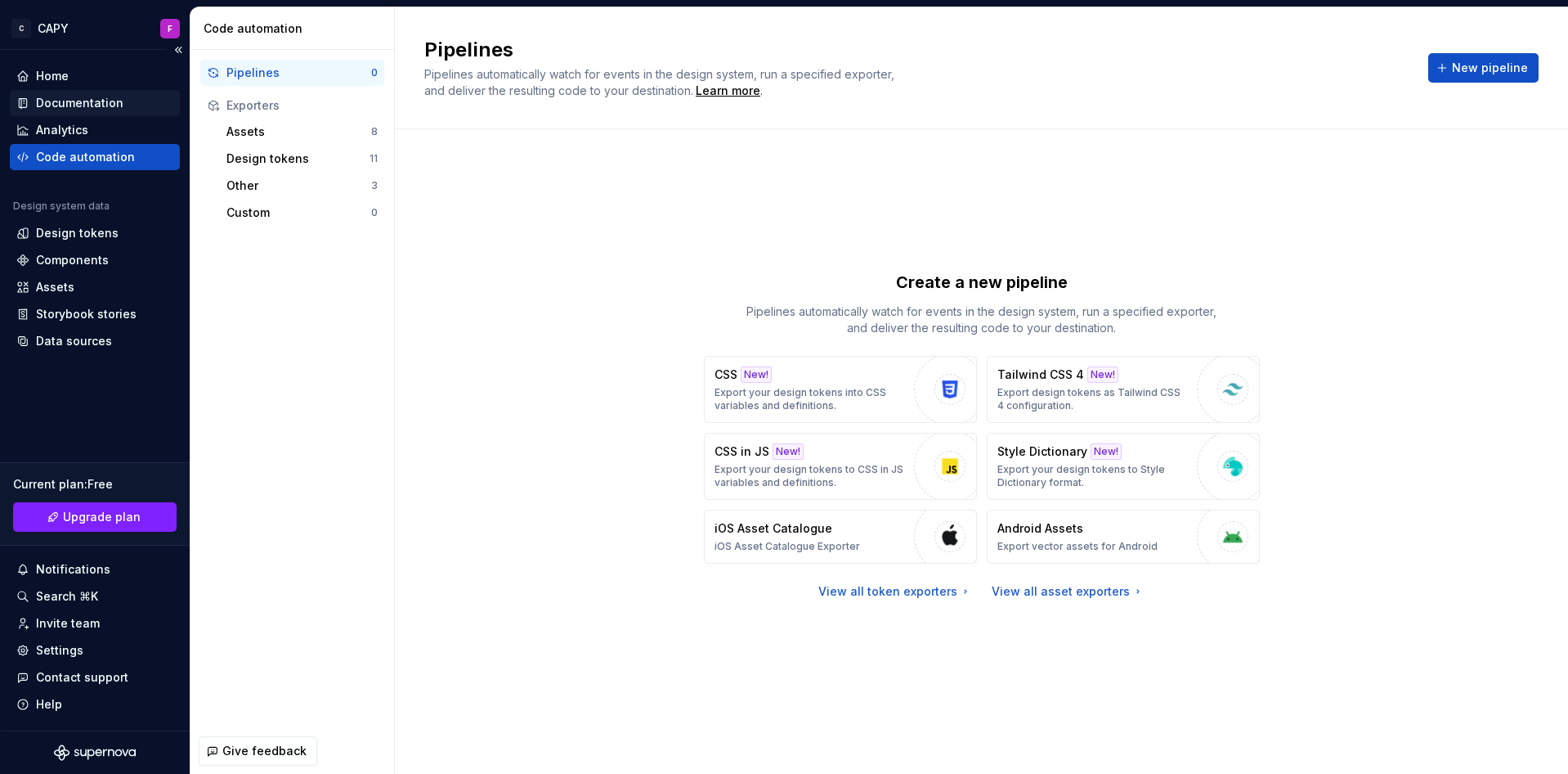
click at [42, 113] on div "Documentation" at bounding box center [95, 102] width 170 height 26
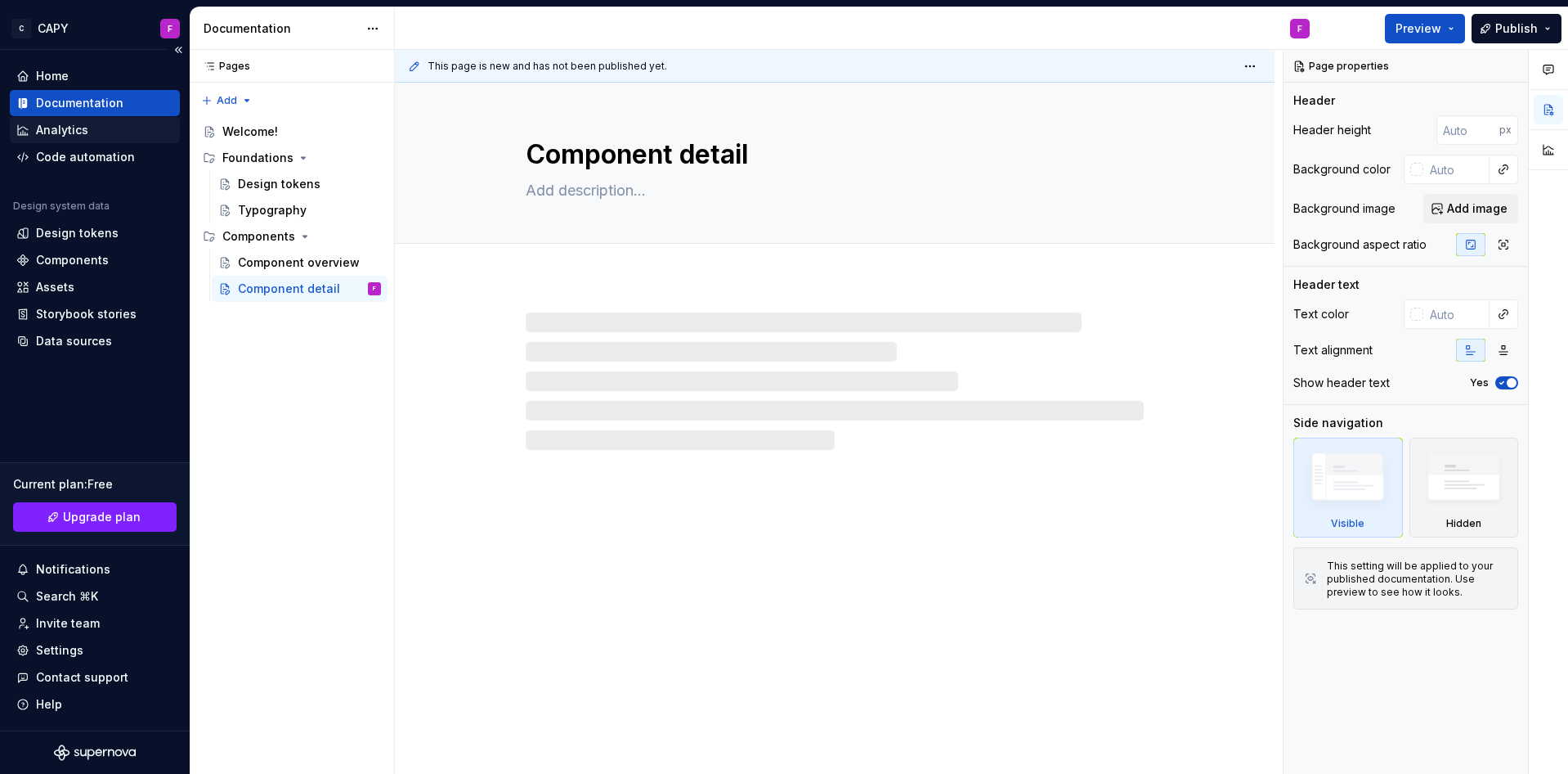
click at [49, 120] on div "Analytics" at bounding box center [95, 130] width 170 height 26
type textarea "*"
